Goal: Check status: Check status

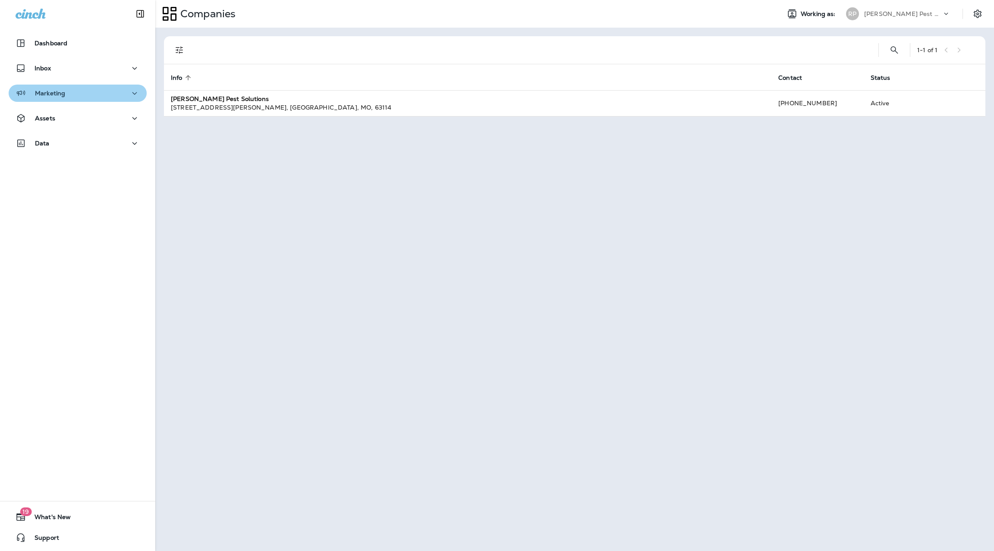
click at [101, 95] on div "Marketing" at bounding box center [78, 93] width 124 height 11
click at [73, 130] on button "Text Broadcasts" at bounding box center [78, 138] width 138 height 18
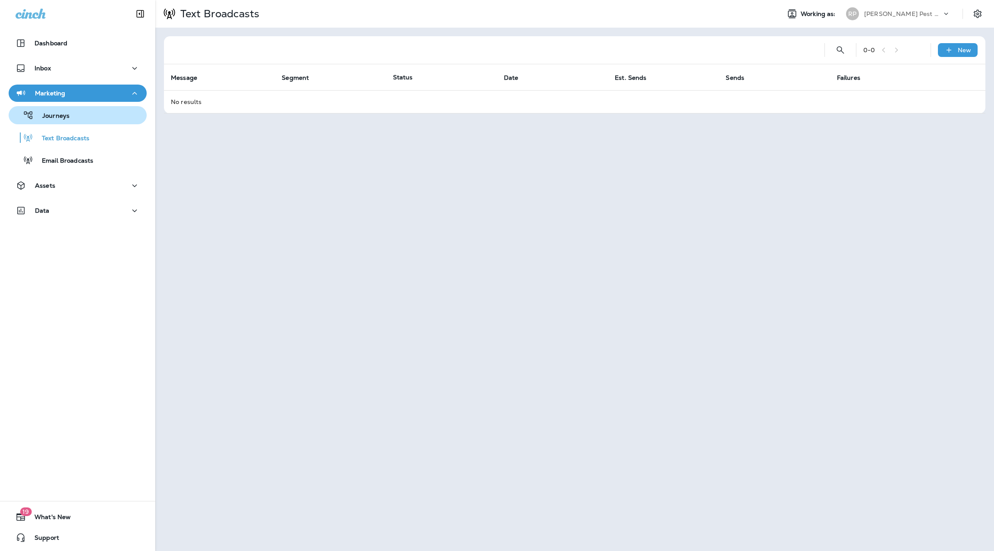
click at [77, 123] on button "Journeys" at bounding box center [78, 115] width 138 height 18
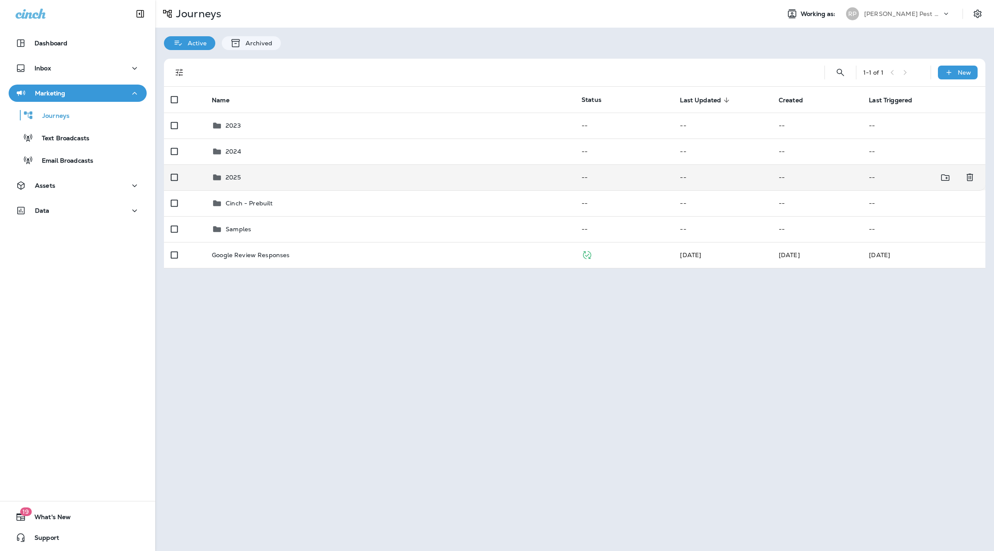
click at [235, 179] on p "2025" at bounding box center [233, 177] width 15 height 7
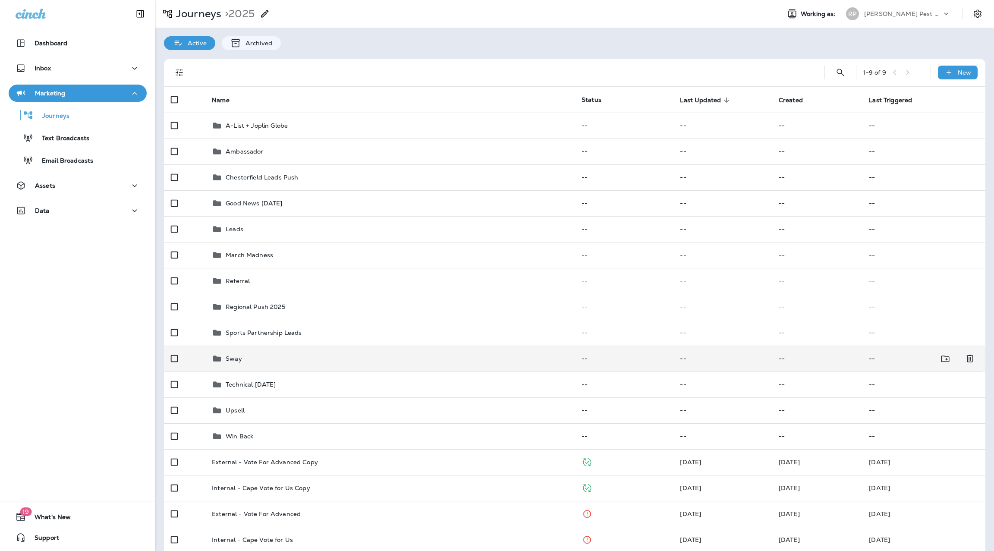
click at [237, 361] on p "Sway" at bounding box center [234, 358] width 16 height 7
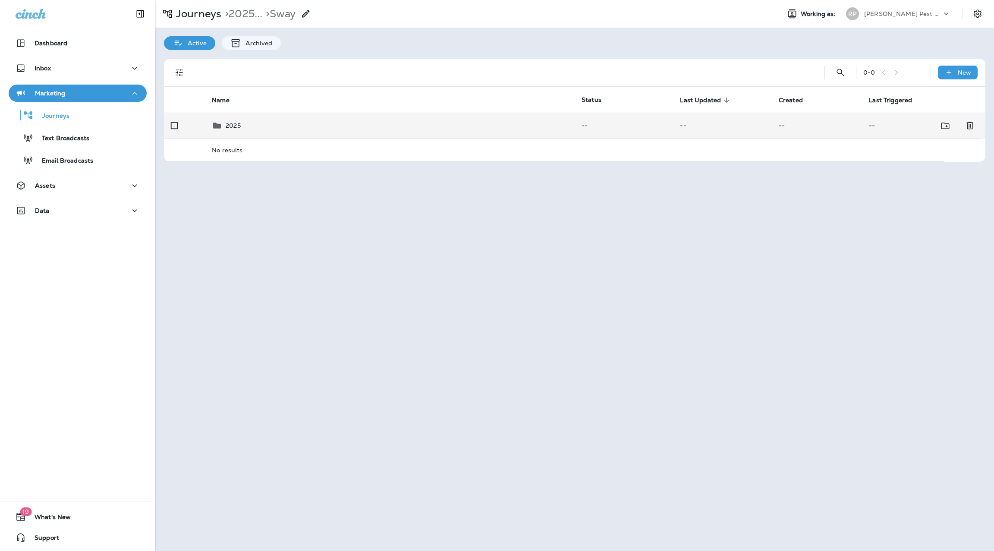
click at [238, 119] on td "2025" at bounding box center [390, 126] width 370 height 26
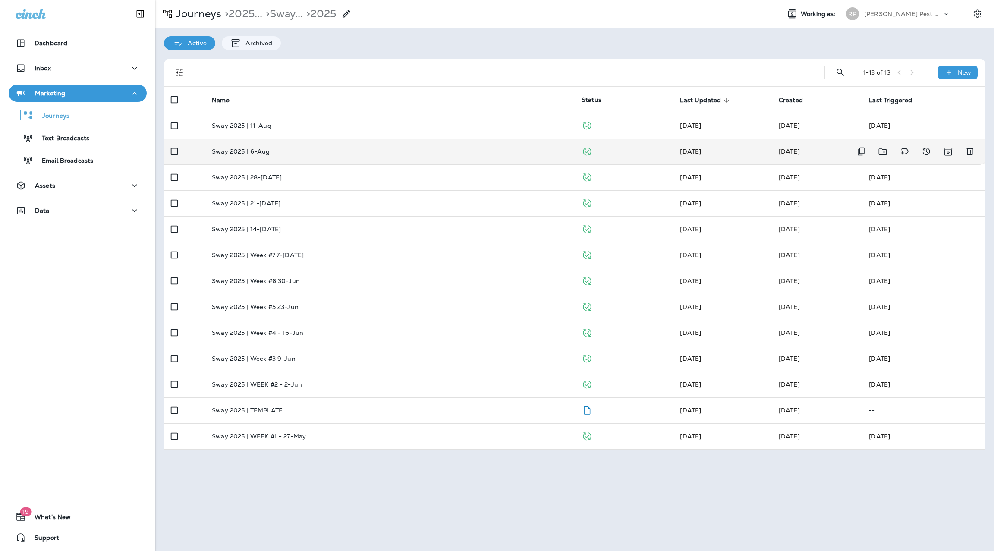
click at [284, 152] on div "Sway 2025 | 6-Aug" at bounding box center [390, 151] width 356 height 7
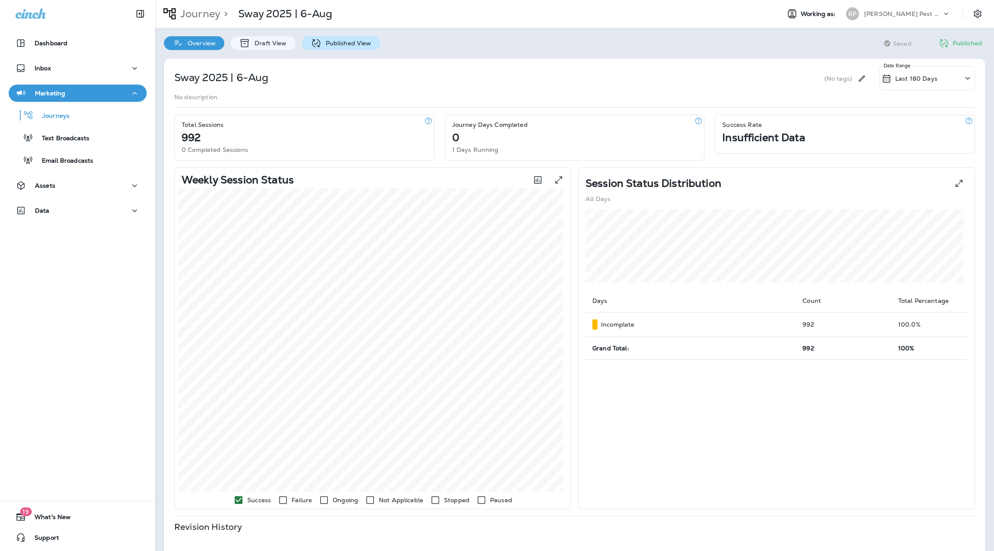
click at [343, 45] on p "Published View" at bounding box center [347, 43] width 50 height 7
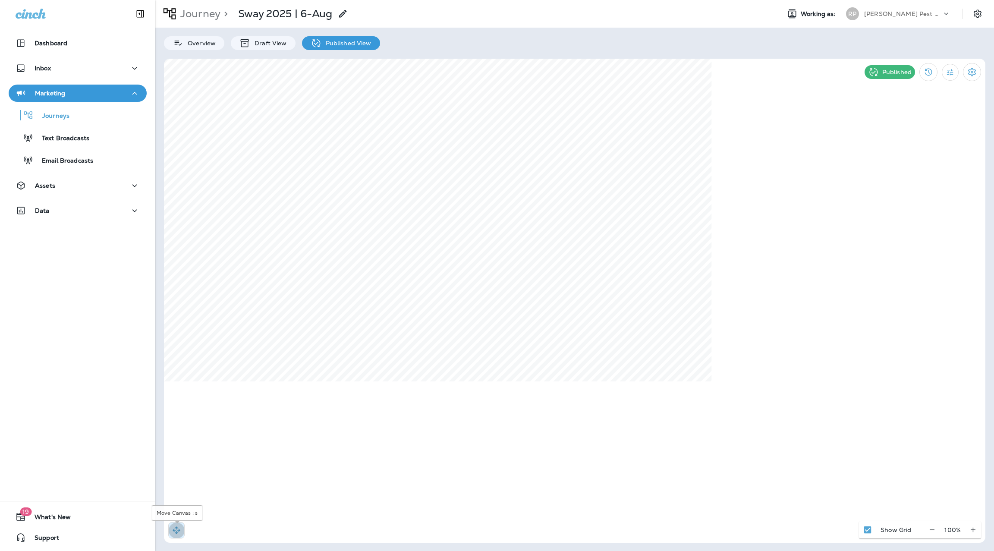
click at [175, 532] on icon "button" at bounding box center [176, 530] width 9 height 9
click at [84, 126] on div "Journeys Text Broadcasts Email Broadcasts" at bounding box center [78, 135] width 138 height 67
click at [90, 121] on div "Journeys" at bounding box center [77, 115] width 131 height 13
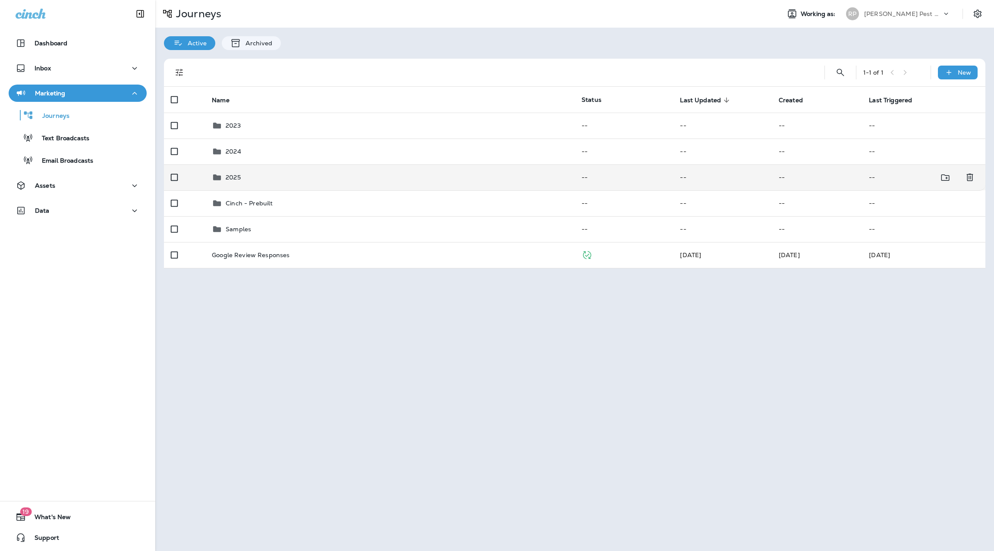
click at [231, 174] on p "2025" at bounding box center [233, 177] width 15 height 7
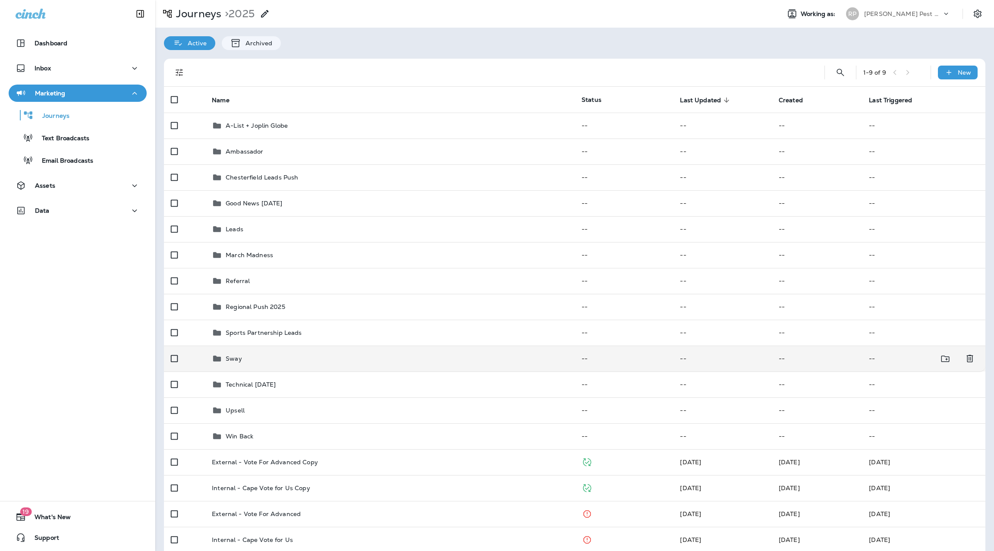
click at [249, 364] on td "Sway" at bounding box center [390, 359] width 370 height 26
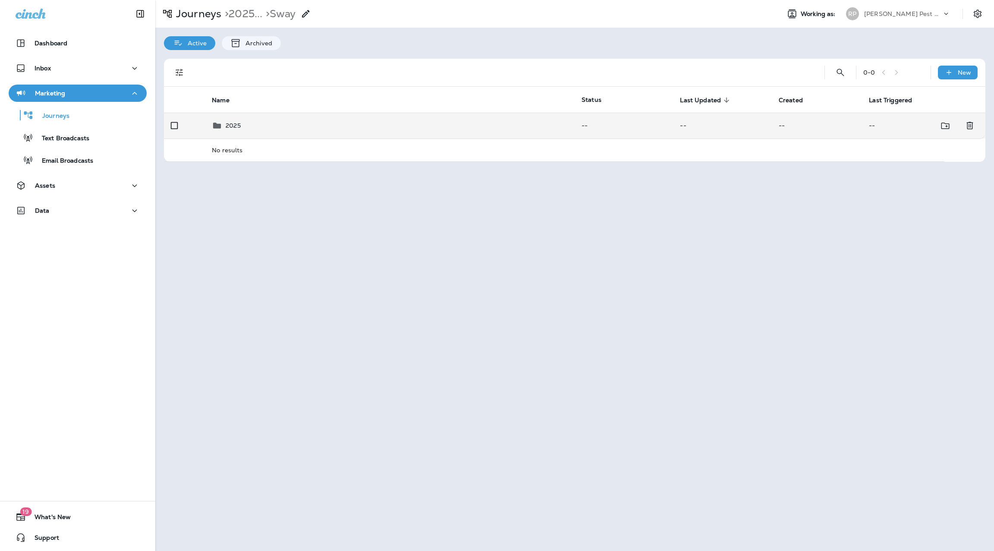
click at [248, 129] on div "2025" at bounding box center [390, 125] width 356 height 10
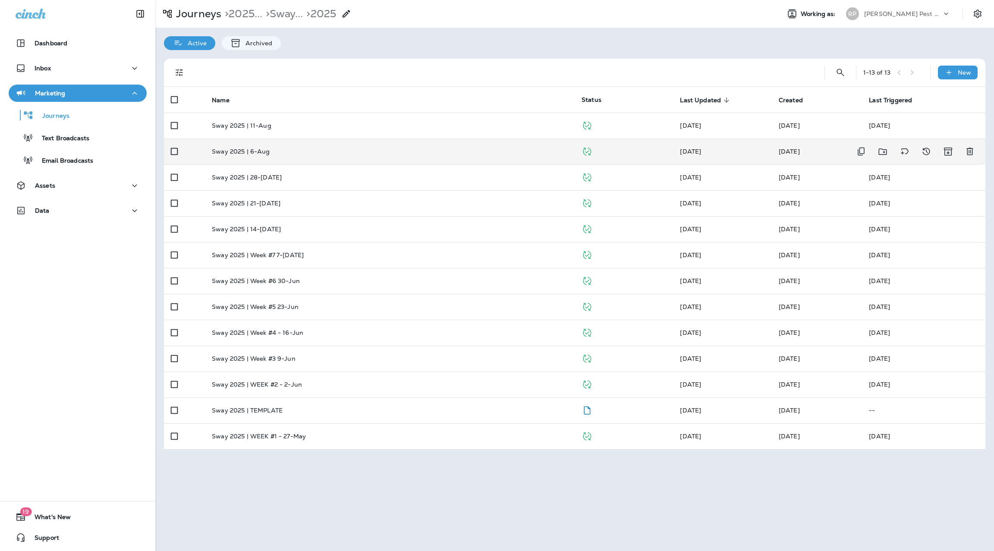
click at [263, 151] on p "Sway 2025 | 6-Aug" at bounding box center [241, 151] width 58 height 7
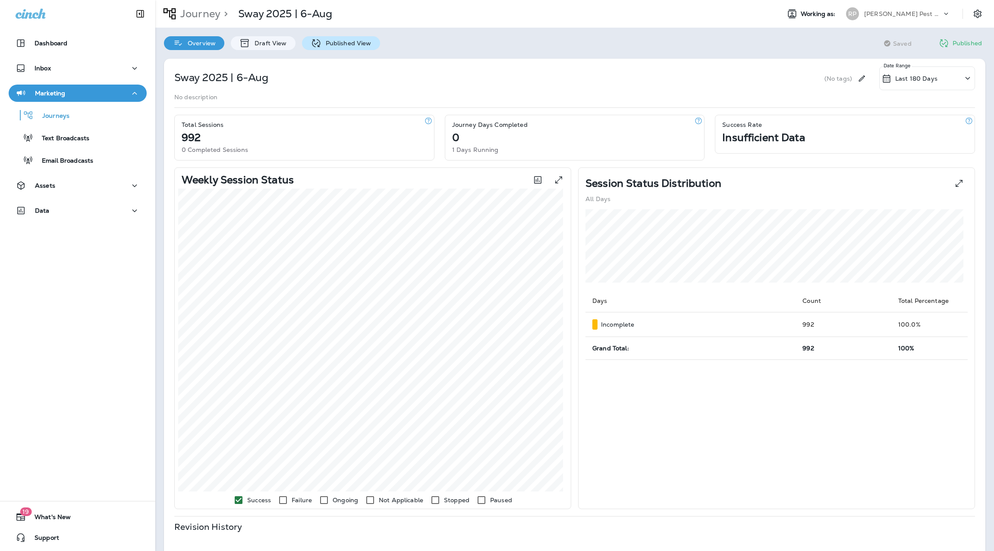
click at [352, 38] on div "Published View" at bounding box center [341, 43] width 78 height 14
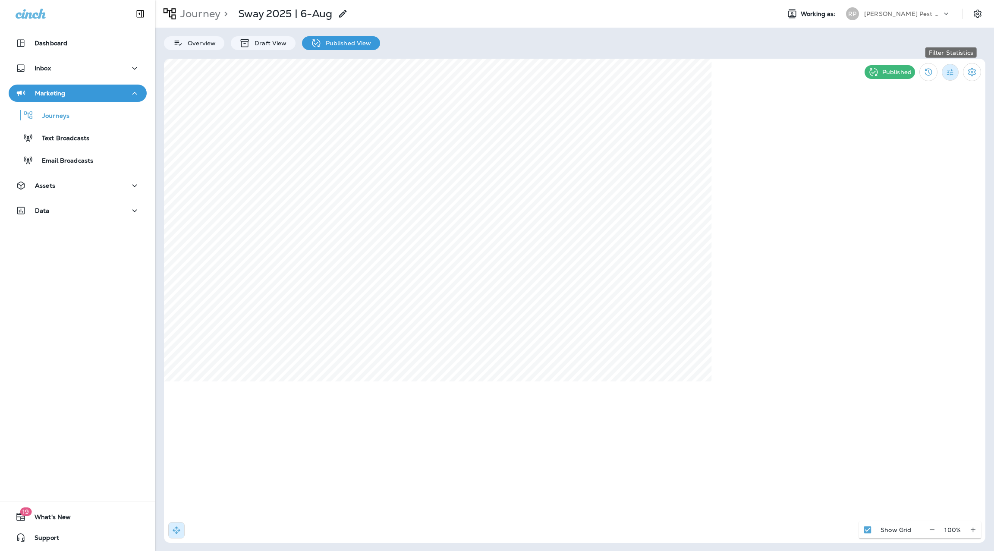
click at [956, 76] on button "Filter Statistics" at bounding box center [950, 72] width 17 height 17
click at [900, 95] on p "All" at bounding box center [896, 91] width 8 height 7
